Goal: Use online tool/utility: Utilize a website feature to perform a specific function

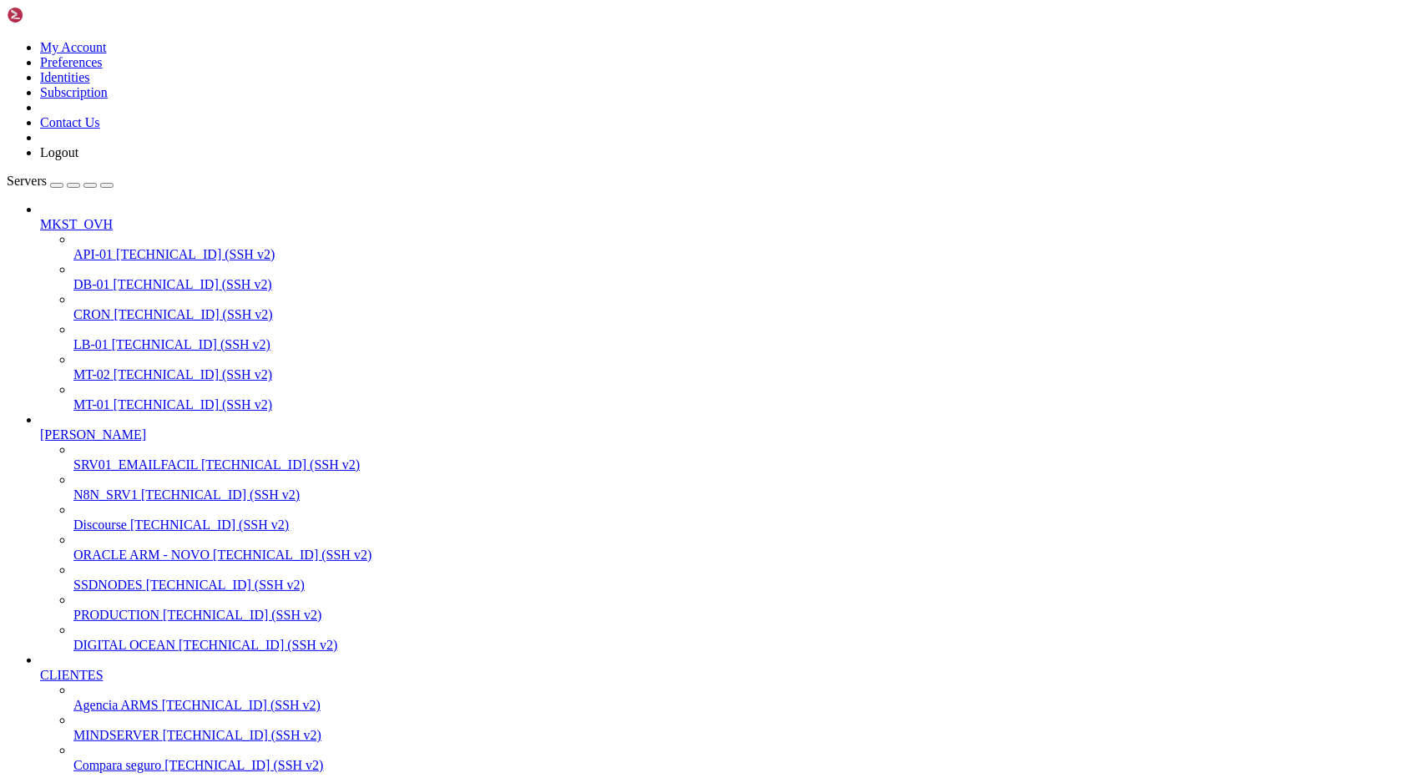
scroll to position [6811, 0]
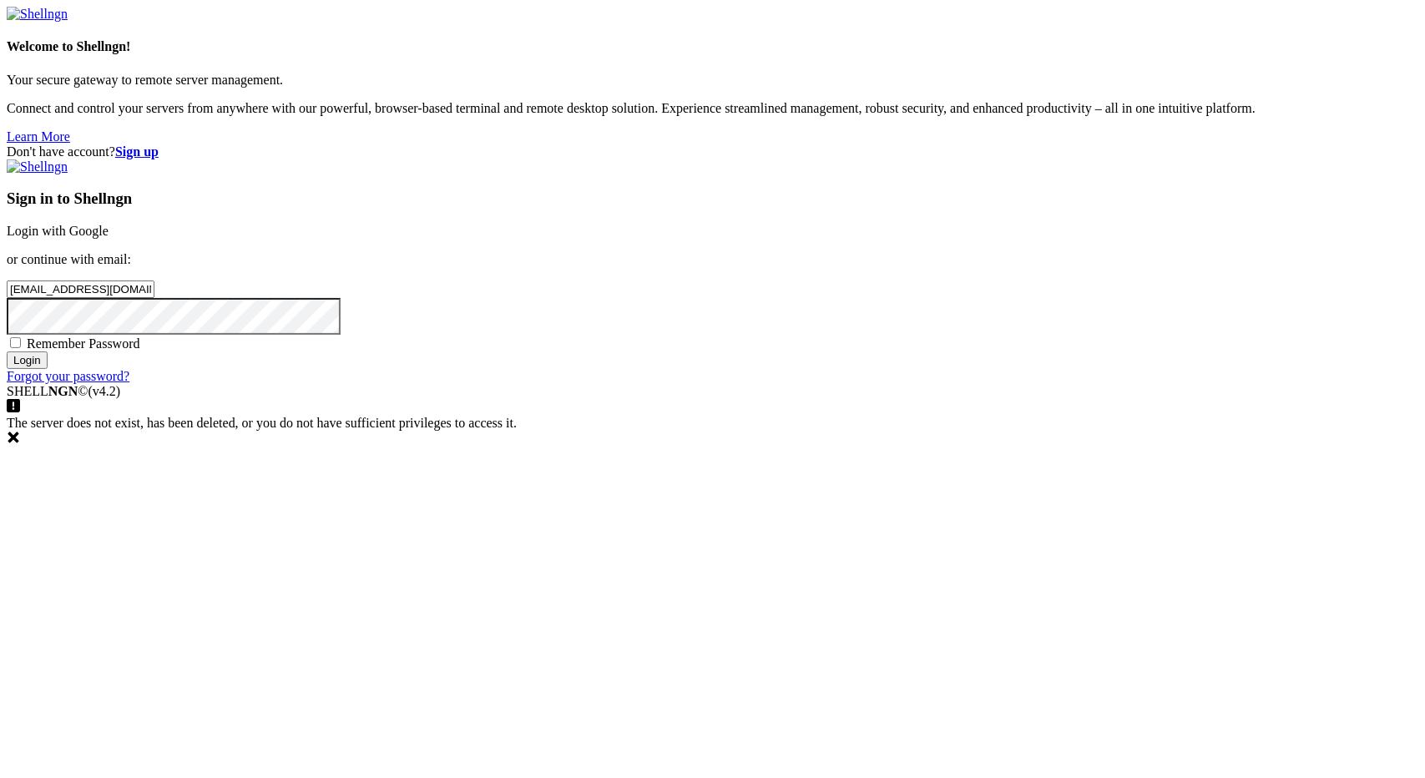
click at [48, 369] on input "Login" at bounding box center [27, 360] width 41 height 18
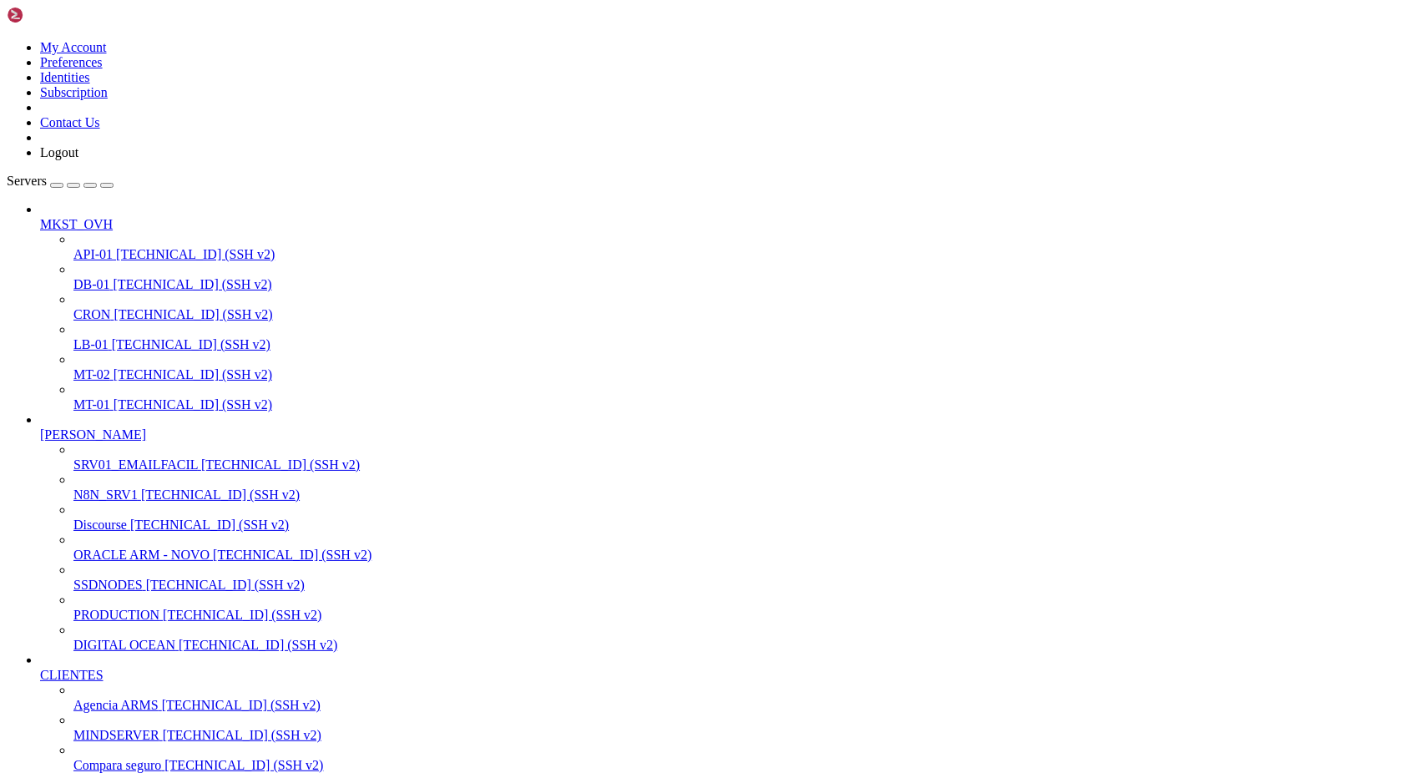
scroll to position [573, 0]
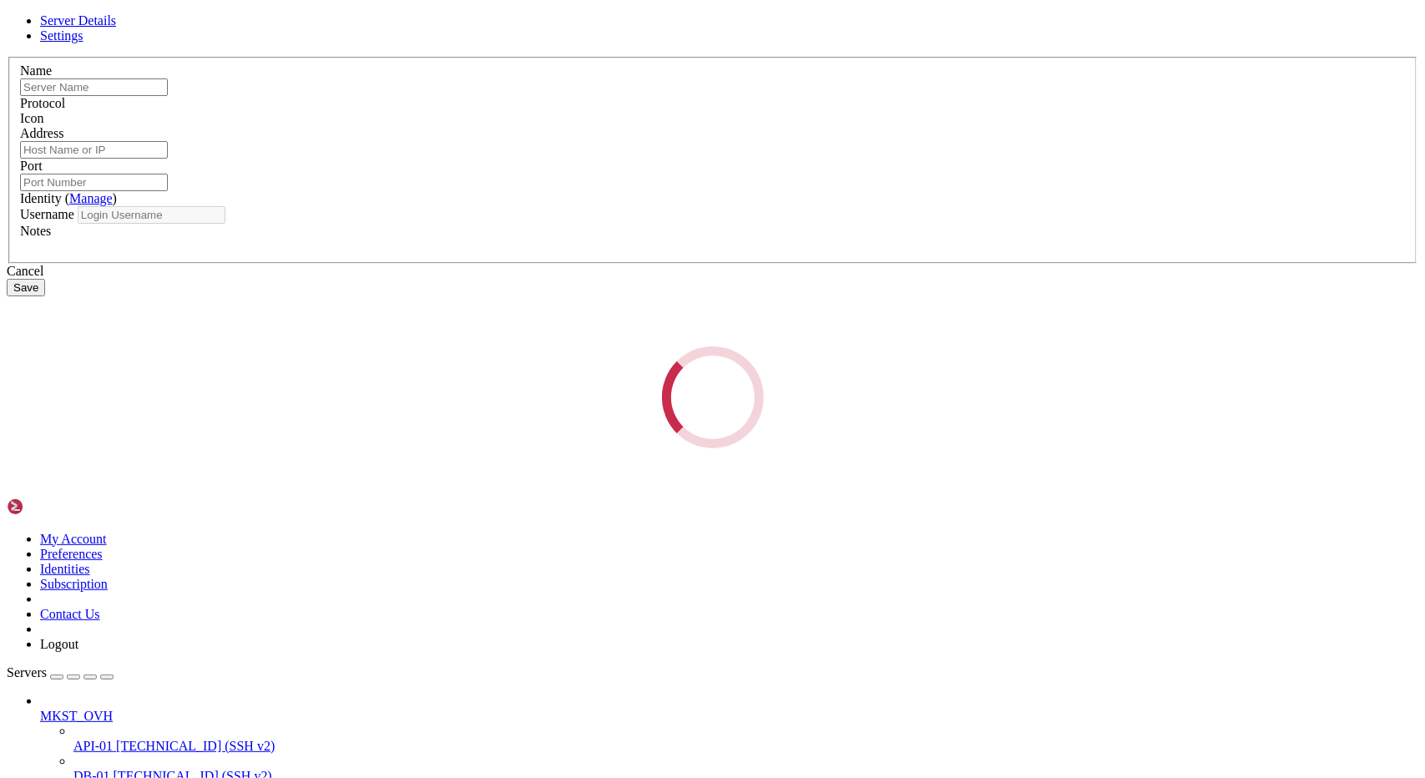
type input "[PERSON_NAME]"
type input "[TECHNICAL_ID]"
type input "22"
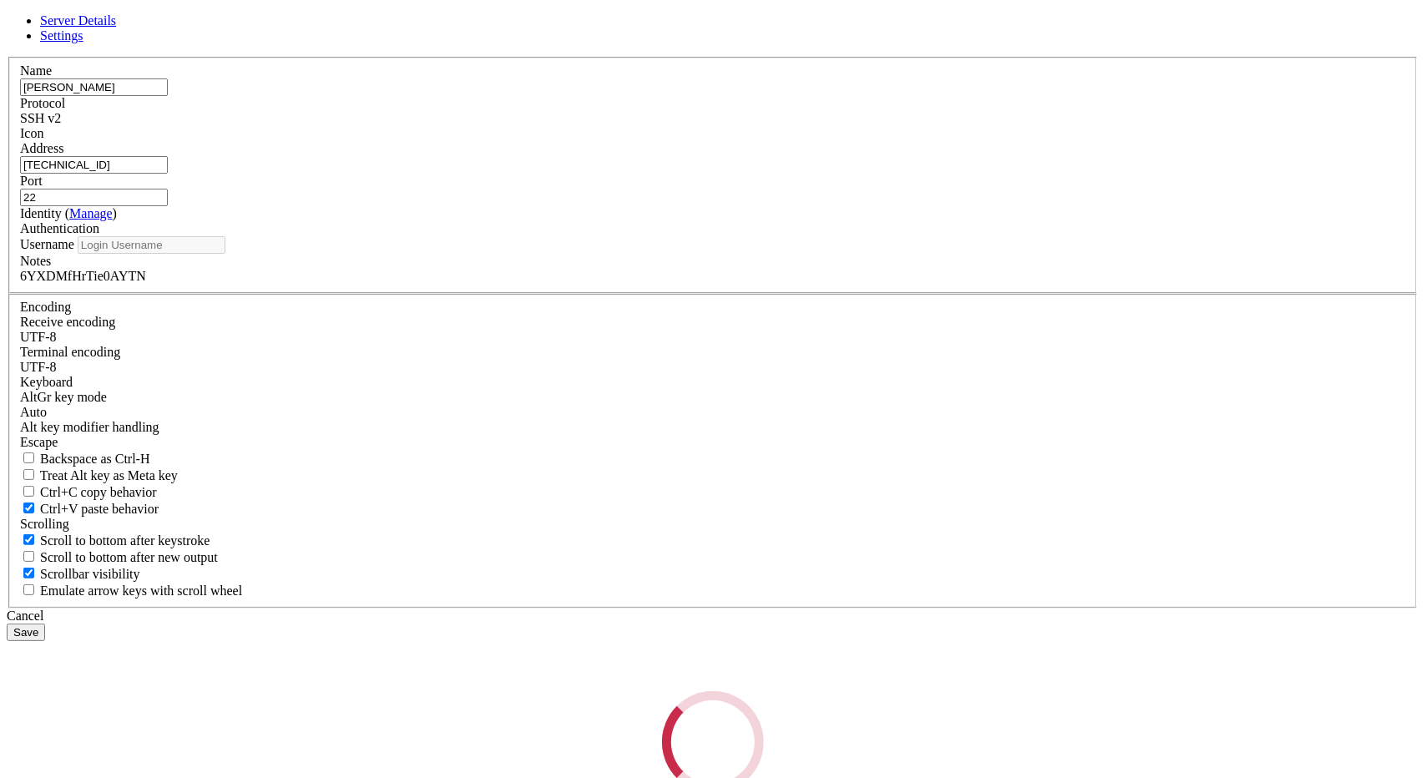
type input "root"
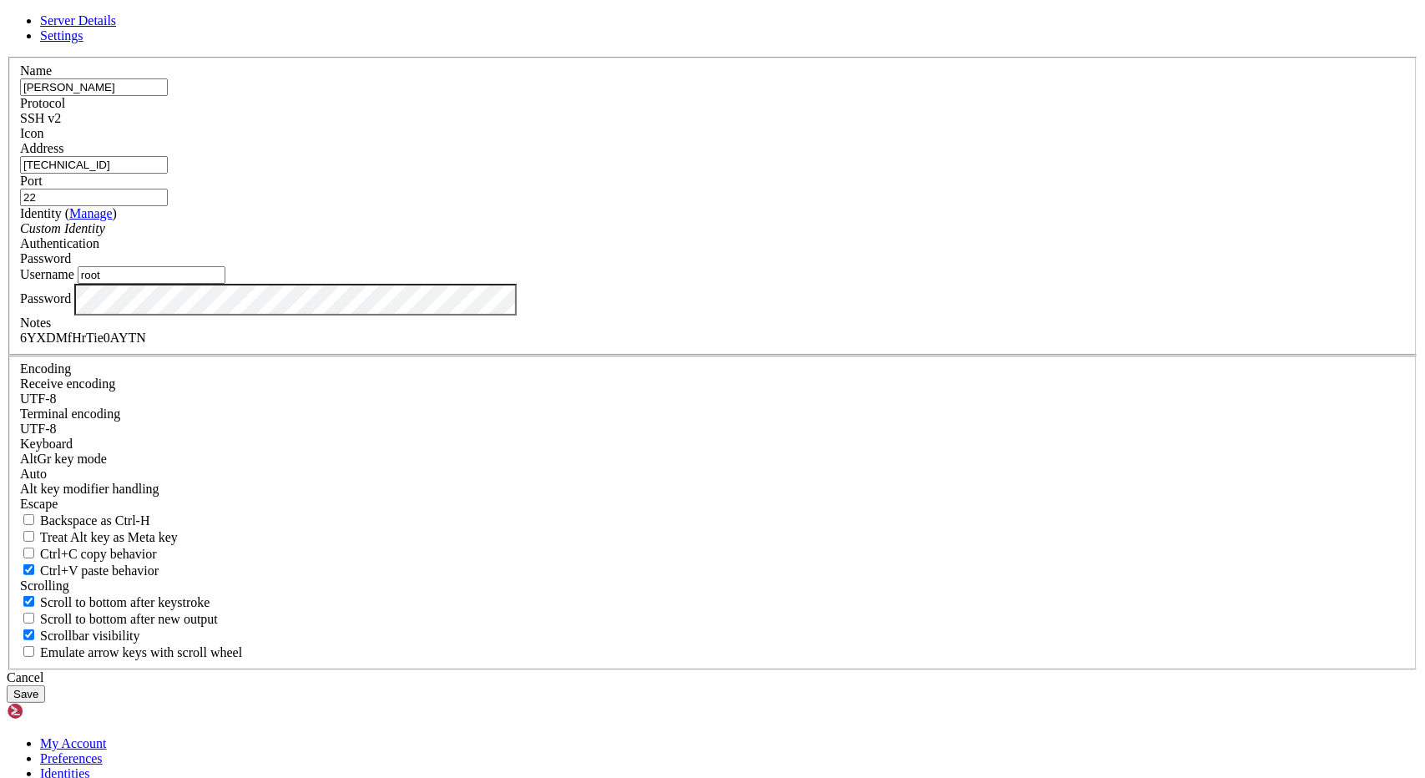
click at [168, 174] on input "[TECHNICAL_ID]" at bounding box center [94, 165] width 148 height 18
click at [810, 670] on div "Cancel" at bounding box center [712, 677] width 1411 height 15
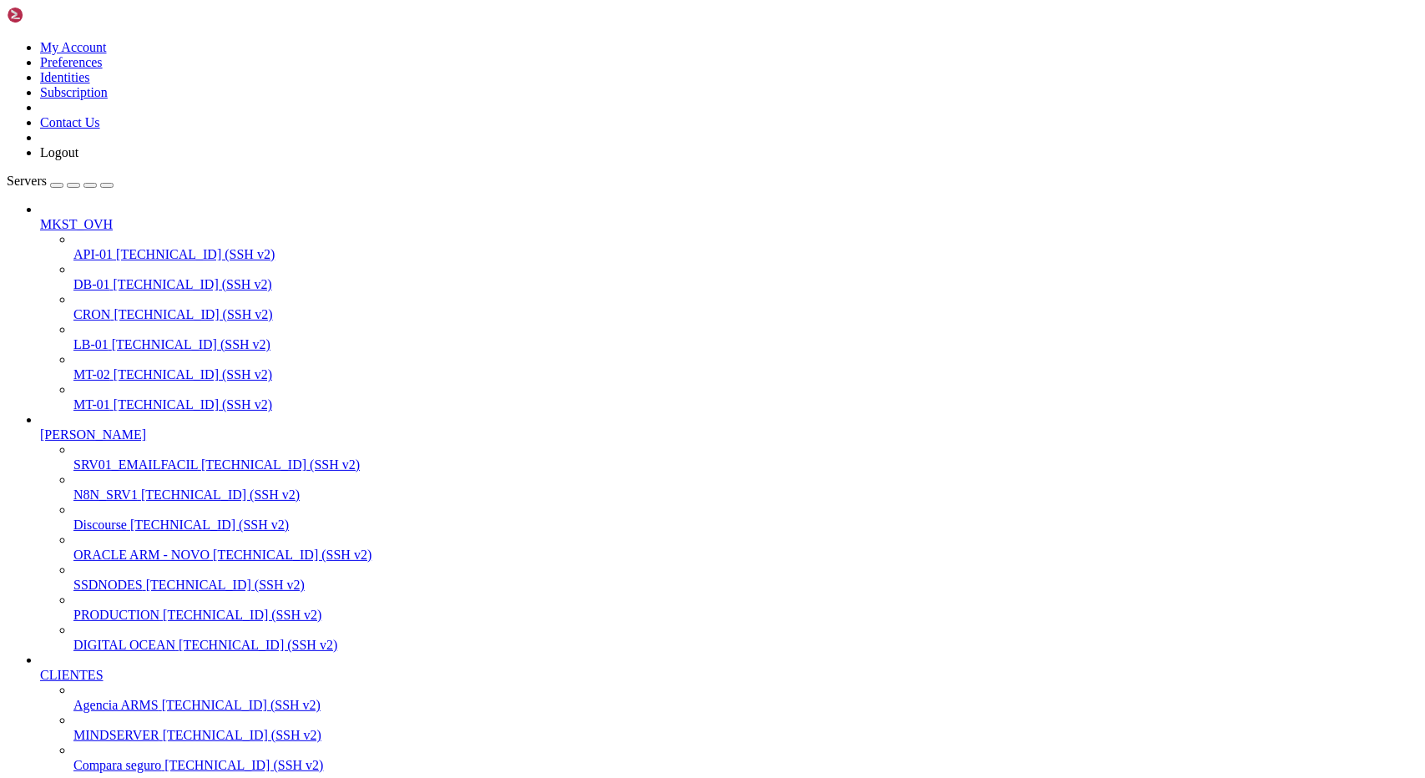
drag, startPoint x: 14, startPoint y: 2056, endPoint x: 350, endPoint y: 2439, distance: 509.3
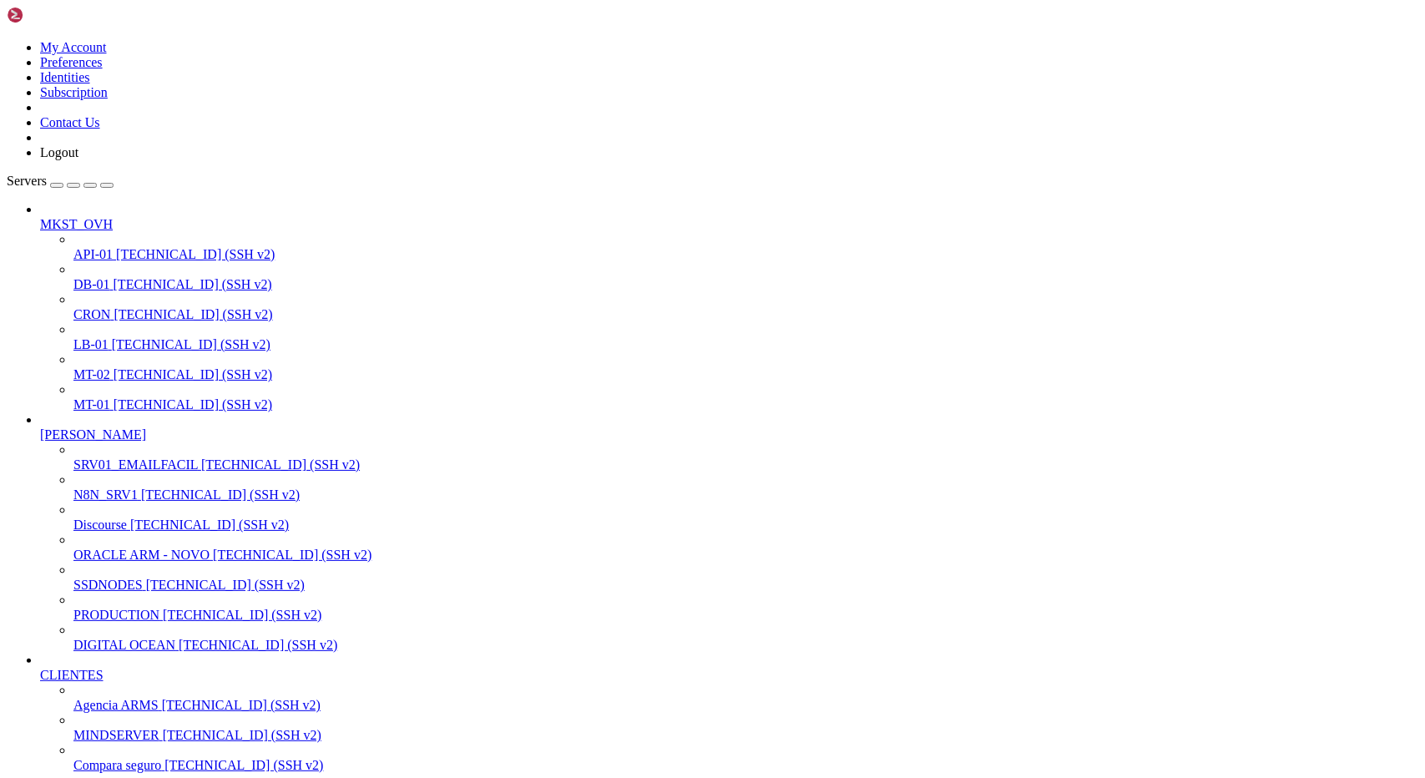
drag, startPoint x: 15, startPoint y: 1998, endPoint x: 320, endPoint y: 2441, distance: 537.1
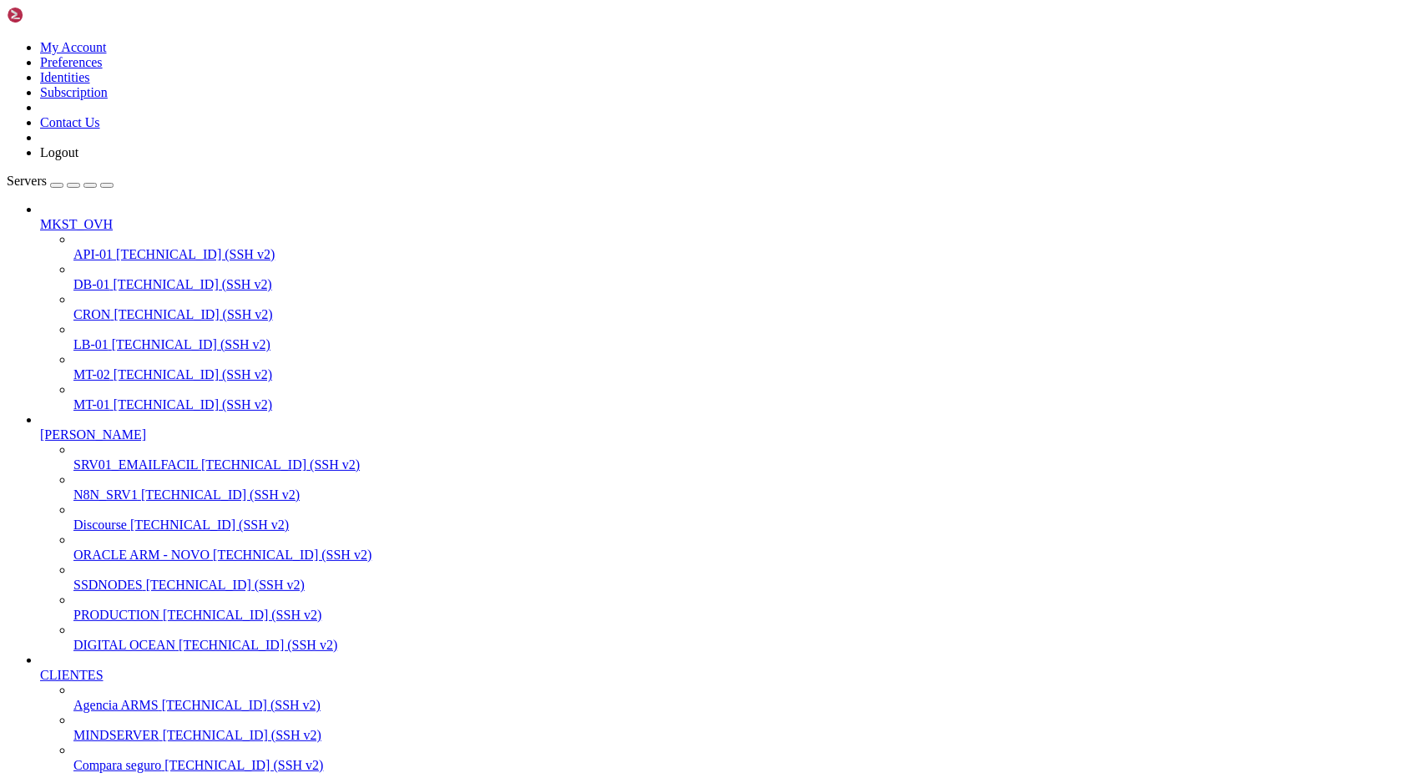
scroll to position [8741, 0]
drag, startPoint x: 13, startPoint y: 1998, endPoint x: 320, endPoint y: 2436, distance: 534.6
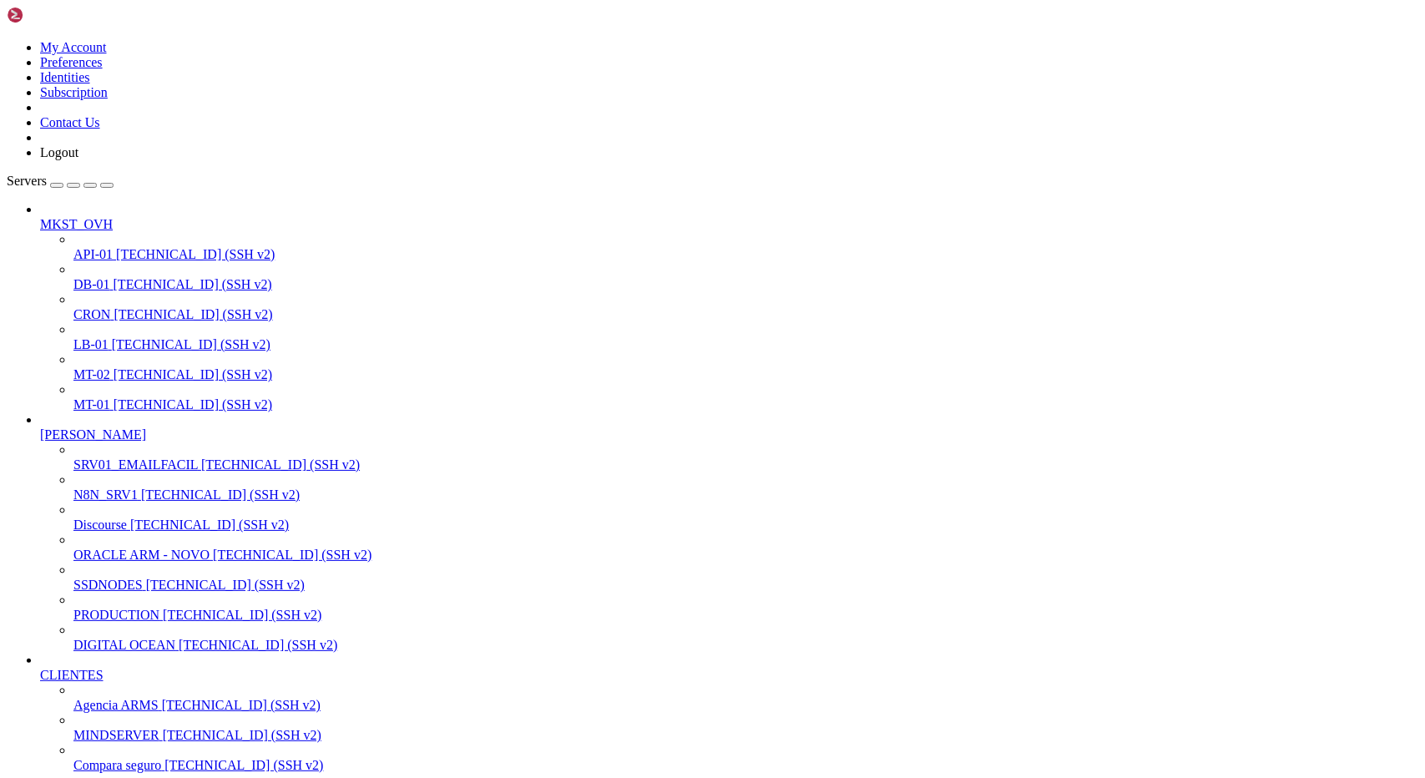
drag, startPoint x: 496, startPoint y: 2333, endPoint x: 507, endPoint y: 2321, distance: 16.5
copy div "evolution_evolution_api | > evolution-api@2.2.0 start:prod"
